Goal: Transaction & Acquisition: Purchase product/service

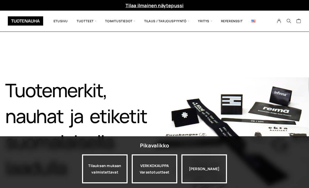
click at [108, 174] on div "Tilauksen mukaan valmistettavat" at bounding box center [104, 168] width 45 height 29
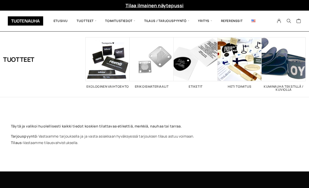
click at [80, 61] on link "Nauhat" at bounding box center [105, 60] width 75 height 9
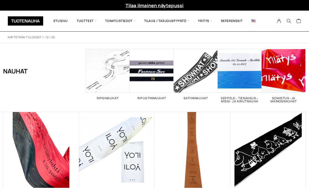
click at [81, 51] on link "Etiketit" at bounding box center [105, 51] width 75 height 9
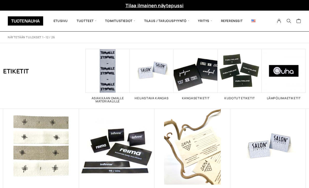
click at [201, 81] on span "Visit product category Kangasetiketit" at bounding box center [195, 71] width 44 height 44
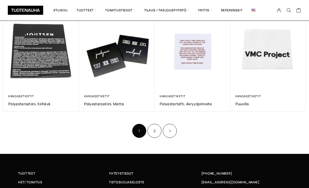
scroll to position [294, 0]
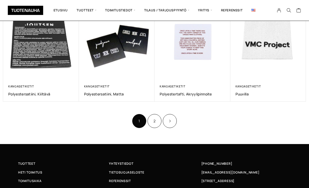
click at [154, 121] on link "2" at bounding box center [154, 121] width 14 height 14
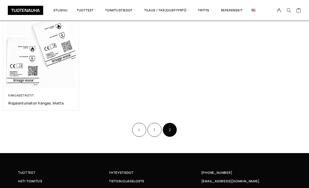
scroll to position [148, 0]
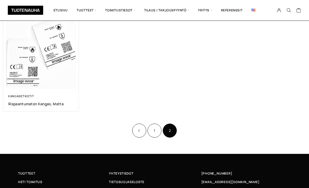
click at [154, 132] on link "1" at bounding box center [154, 131] width 14 height 14
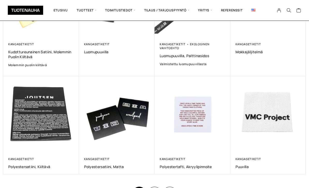
scroll to position [221, 0]
click at [23, 126] on img at bounding box center [41, 114] width 76 height 76
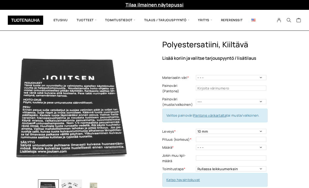
scroll to position [1, 0]
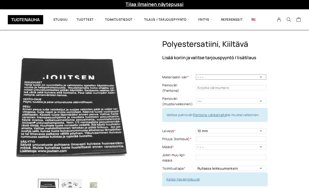
click at [266, 78] on select "- - - Valkoinen [PERSON_NAME]" at bounding box center [231, 76] width 70 height 5
select select "Valkoinen"
click at [266, 98] on select "--- Musta Valkoinen" at bounding box center [231, 100] width 70 height 5
select select "musta"
click at [266, 128] on select "10 mm 15 mm 20 mm 25 mm 30 mm 35 mm 40 mm 45 mm 50 mm 55 mm 60 mm 65 mm 70 mm" at bounding box center [231, 130] width 70 height 5
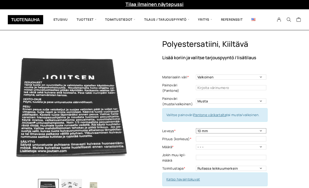
select select "25 mm"
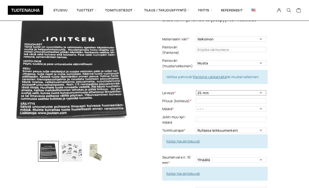
scroll to position [39, 0]
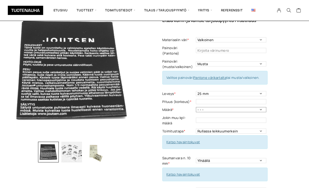
click at [266, 107] on select "- - - 250kpl 500 kpl 1000 kpl 1500 kpl 2000 kpl 2500 kpl 3000 kpl 3500 kpl 4000…" at bounding box center [231, 109] width 70 height 5
select select "250kpl"
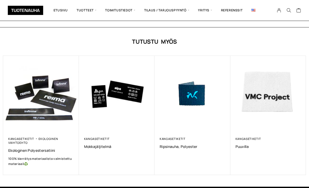
scroll to position [417, 0]
